Goal: Navigation & Orientation: Understand site structure

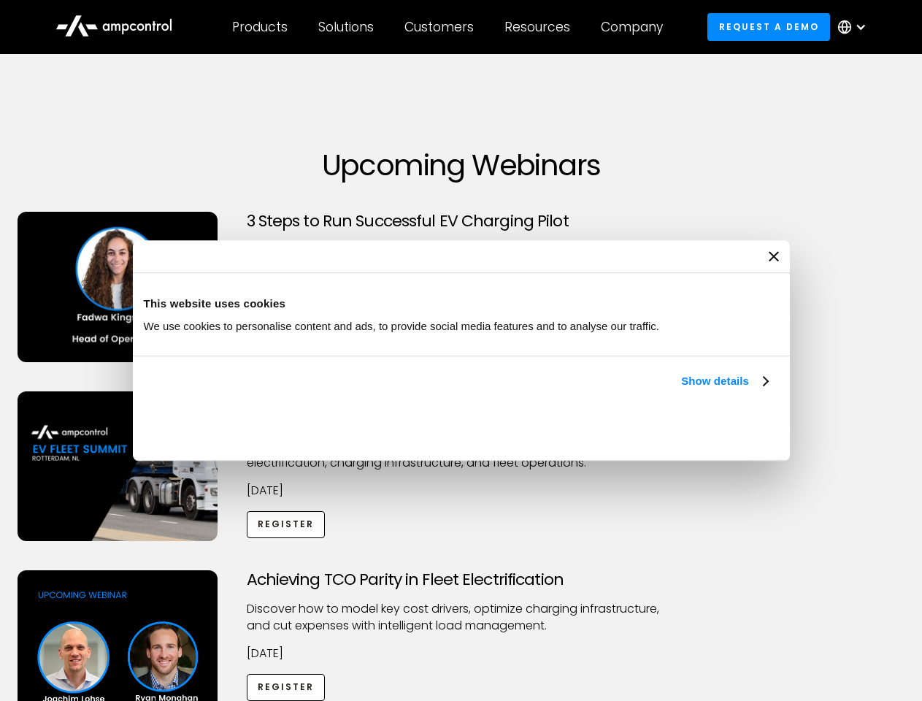
click at [681, 390] on link "Show details" at bounding box center [724, 381] width 86 height 18
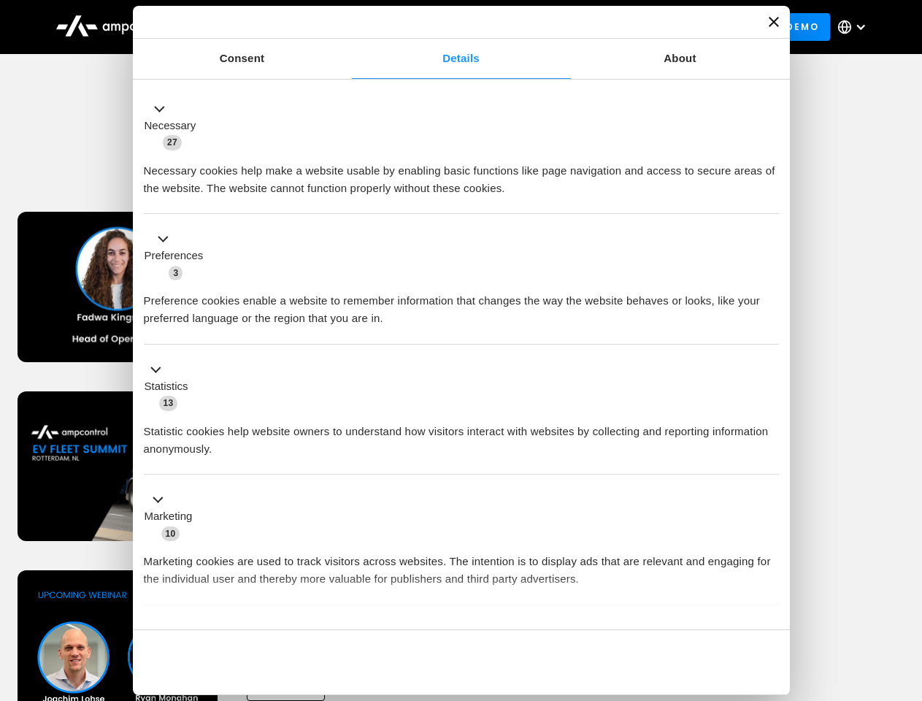
click at [769, 604] on div "Consent Details [#IABV2SETTINGS#] About This website uses cookies We use cookie…" at bounding box center [461, 350] width 657 height 689
click at [906, 588] on div "Achieving TCO Parity in Fleet Electrification Discover how to model key cost dr…" at bounding box center [461, 684] width 917 height 229
click at [449, 27] on div "Customers" at bounding box center [438, 27] width 69 height 16
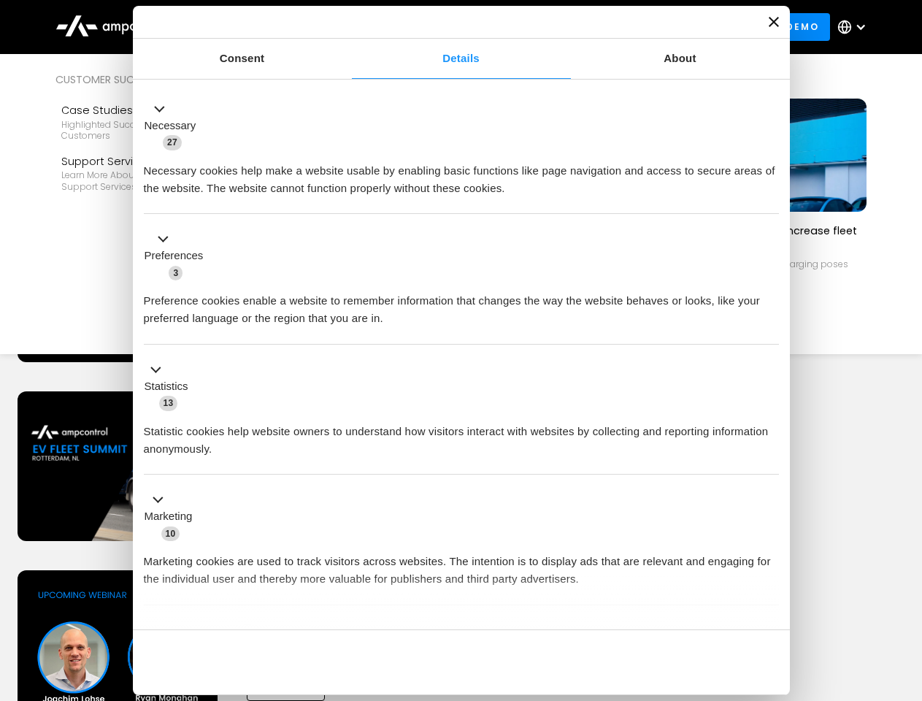
click at [259, 27] on div "Products" at bounding box center [259, 27] width 55 height 16
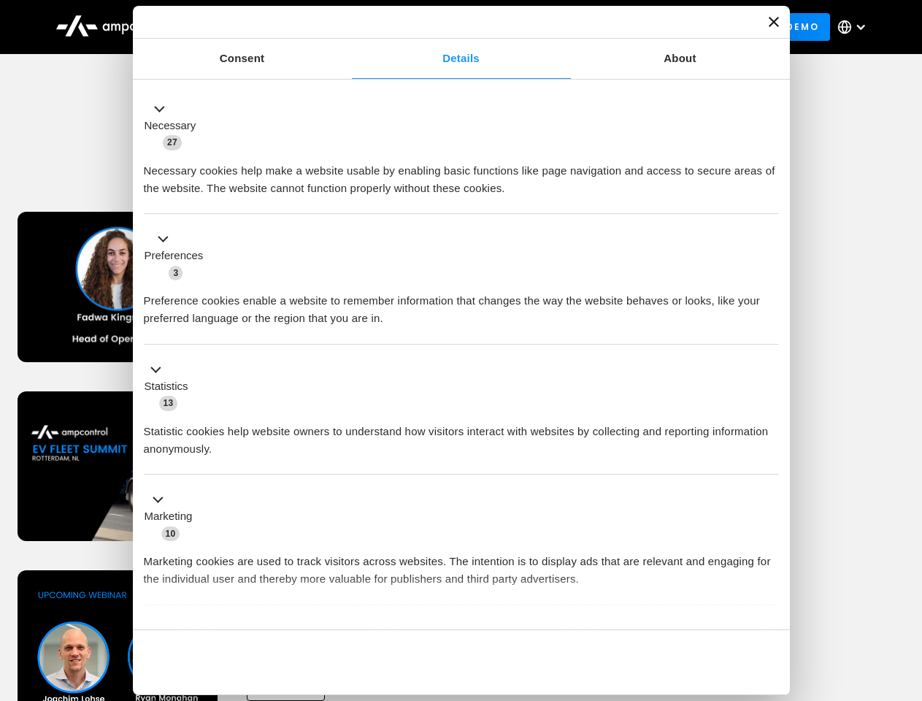
click at [347, 27] on div "Solutions" at bounding box center [345, 27] width 55 height 16
click at [441, 27] on div "Customers" at bounding box center [438, 27] width 69 height 16
click at [540, 27] on div "Resources" at bounding box center [537, 27] width 66 height 16
click at [636, 27] on div "Company" at bounding box center [632, 27] width 62 height 16
click at [855, 27] on div at bounding box center [860, 27] width 12 height 12
